Goal: Transaction & Acquisition: Purchase product/service

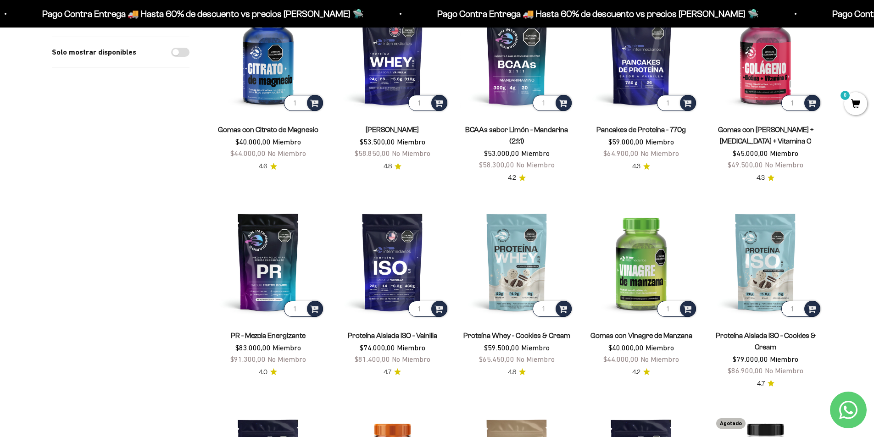
scroll to position [367, 0]
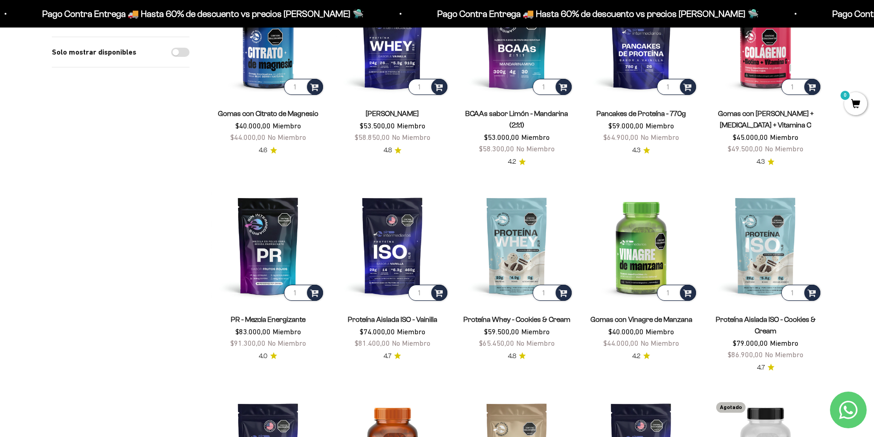
click at [105, 345] on div "Solo mostrar disponibles" at bounding box center [121, 270] width 138 height 984
click at [393, 243] on img at bounding box center [392, 245] width 113 height 113
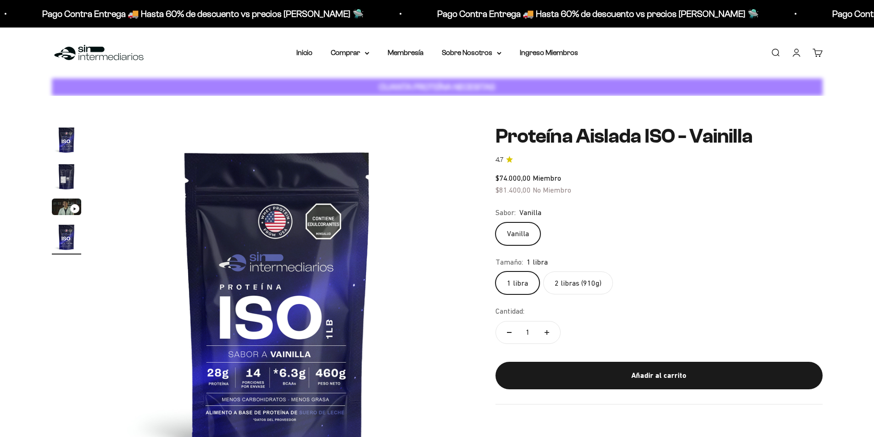
scroll to position [0, 1078]
click at [576, 282] on label "2 libras (910g)" at bounding box center [578, 283] width 70 height 23
click at [495, 272] on input "2 libras (910g)" at bounding box center [495, 271] width 0 height 0
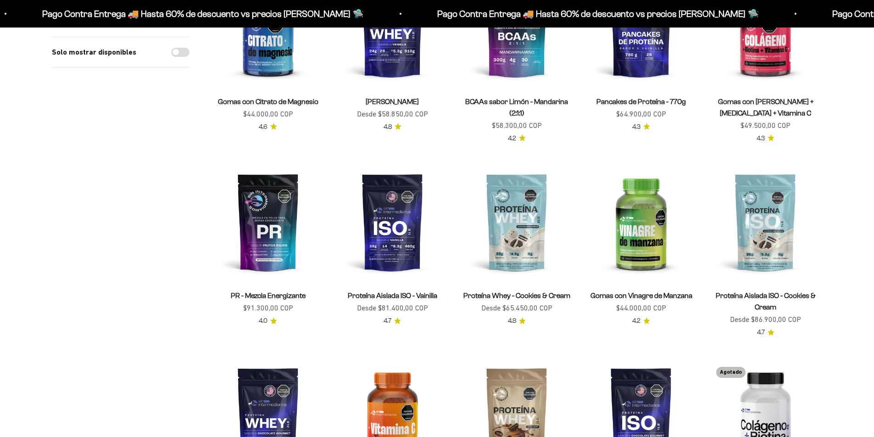
scroll to position [367, 0]
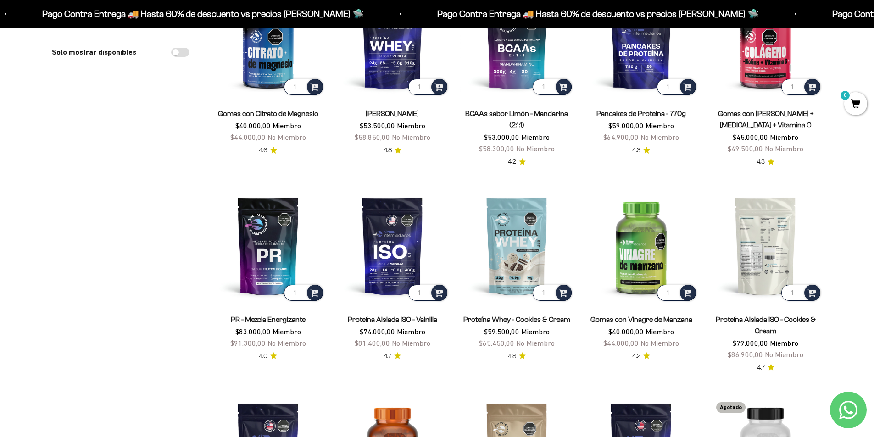
click at [767, 257] on img at bounding box center [765, 245] width 113 height 113
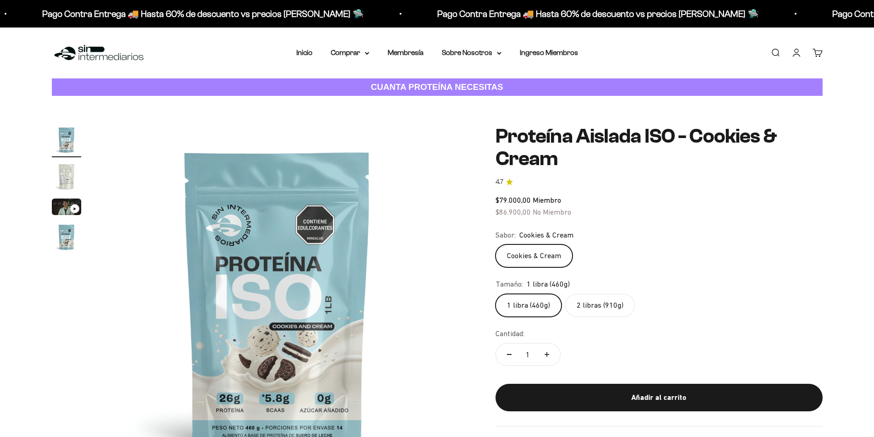
click at [600, 305] on label "2 libras (910g)" at bounding box center [600, 305] width 70 height 23
click at [495, 294] on input "2 libras (910g)" at bounding box center [495, 294] width 0 height 0
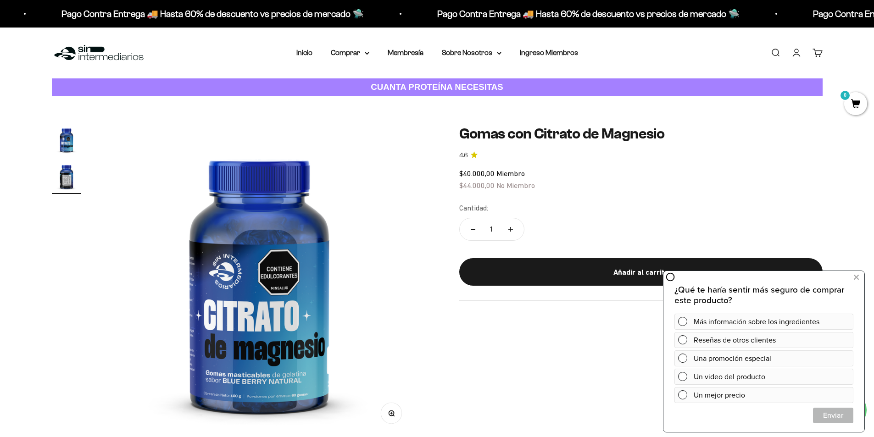
scroll to position [0, 323]
